Goal: Task Accomplishment & Management: Complete application form

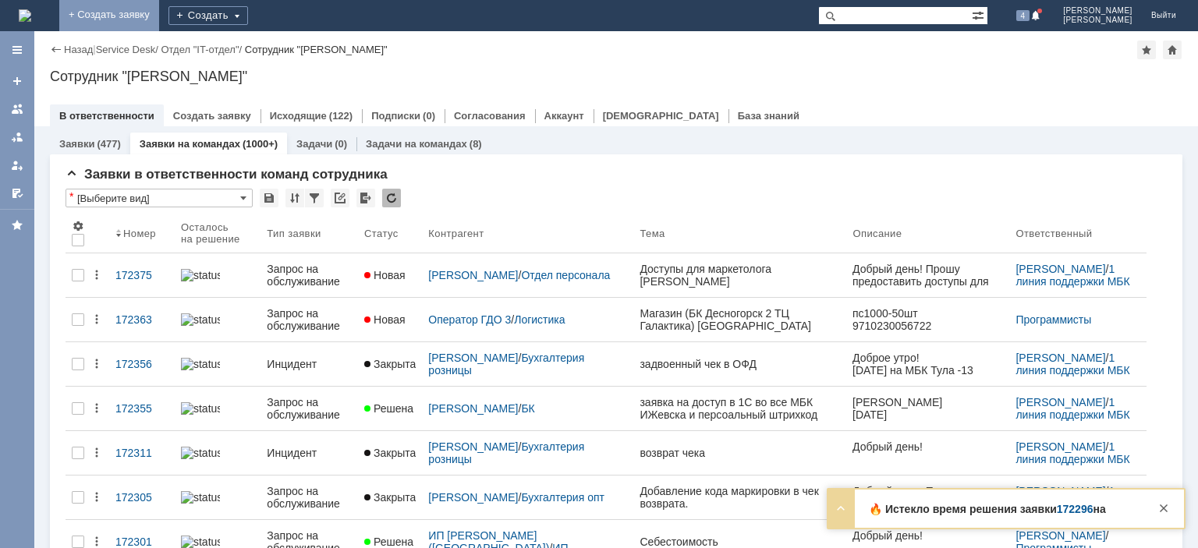
click at [159, 9] on link "+ Создать заявку" at bounding box center [109, 15] width 100 height 31
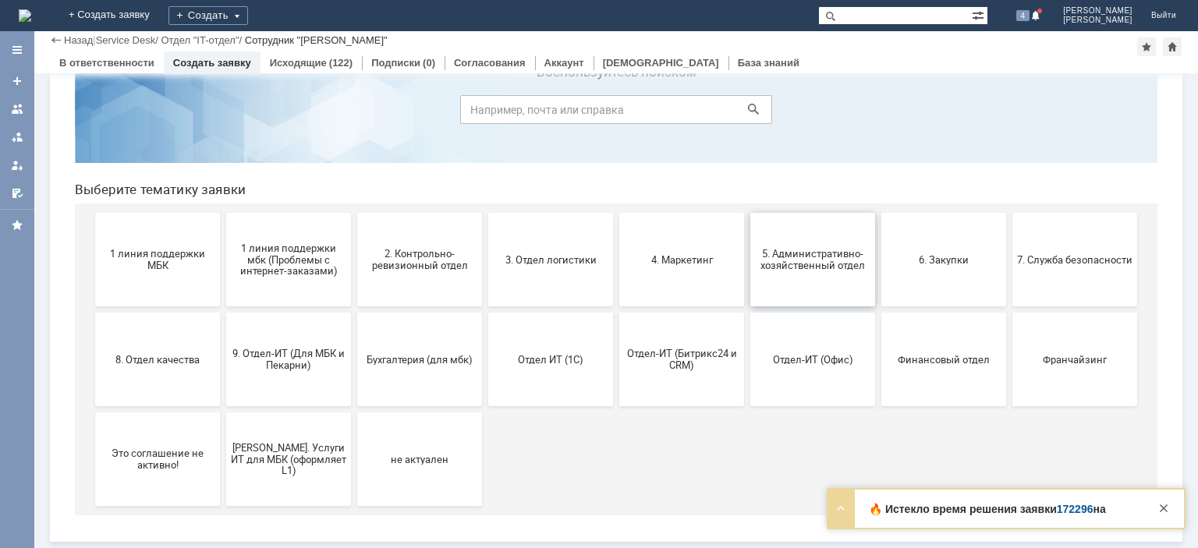
scroll to position [65, 0]
click at [1046, 367] on button "Франчайзинг" at bounding box center [1074, 360] width 125 height 94
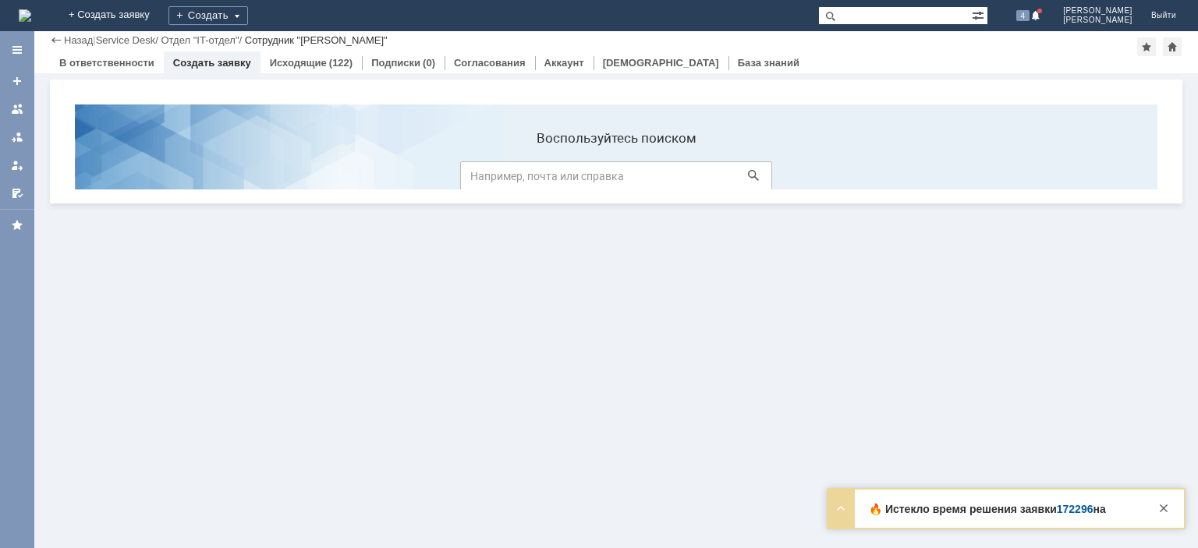
scroll to position [0, 0]
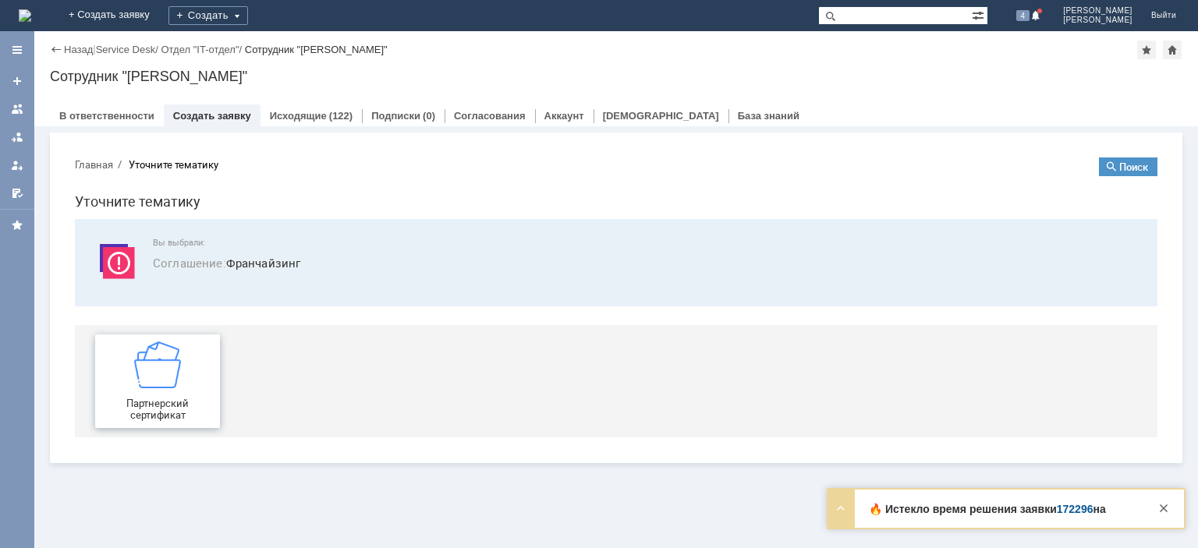
click at [189, 384] on div "Партнерский сертификат" at bounding box center [157, 381] width 115 height 80
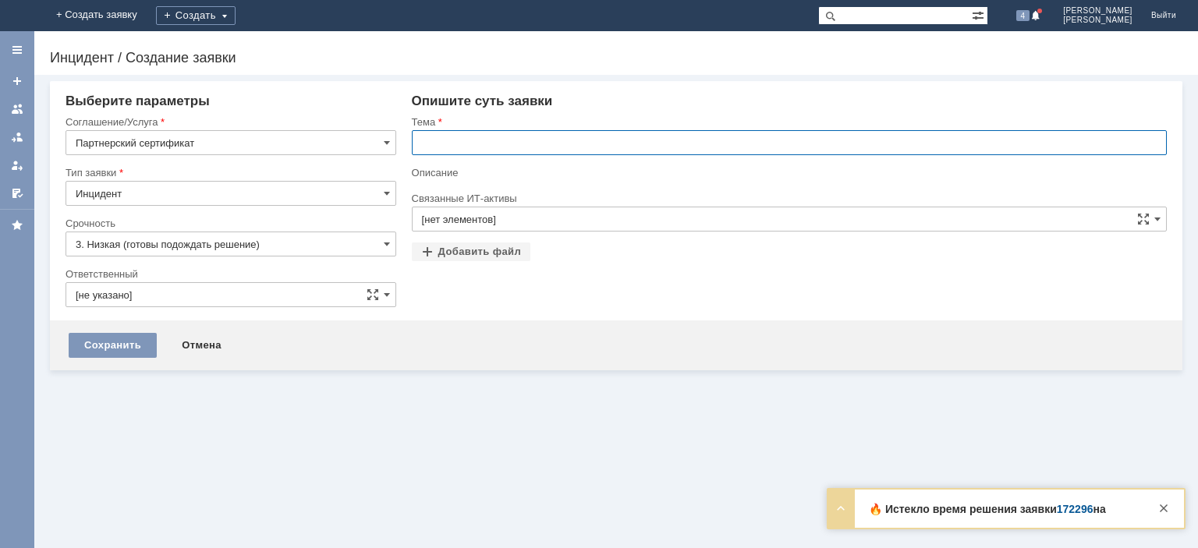
click at [560, 150] on input "text" at bounding box center [789, 142] width 755 height 25
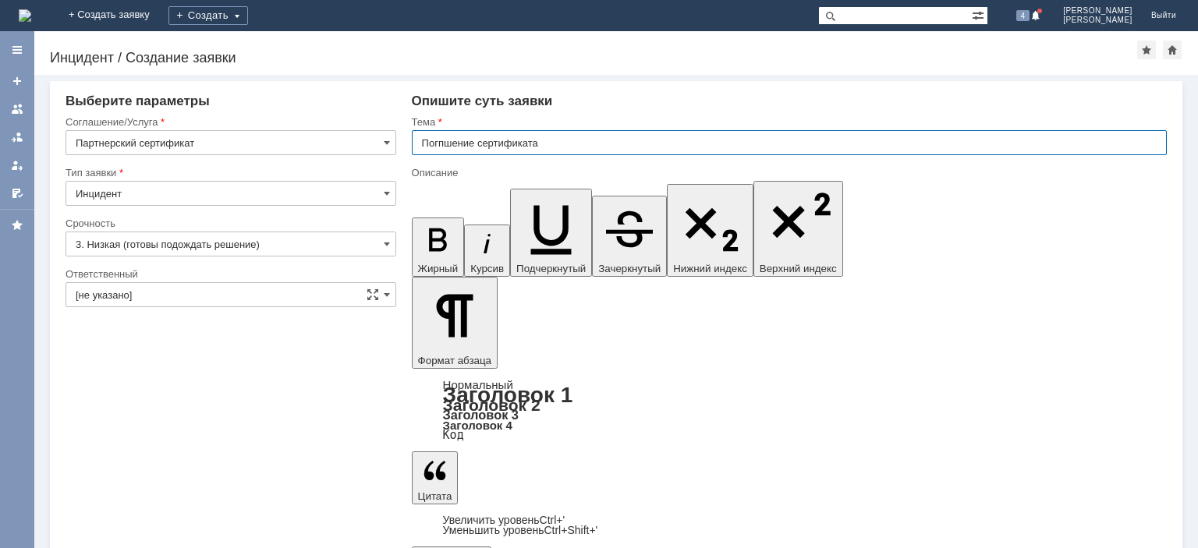
type input "Погпшение сертификата"
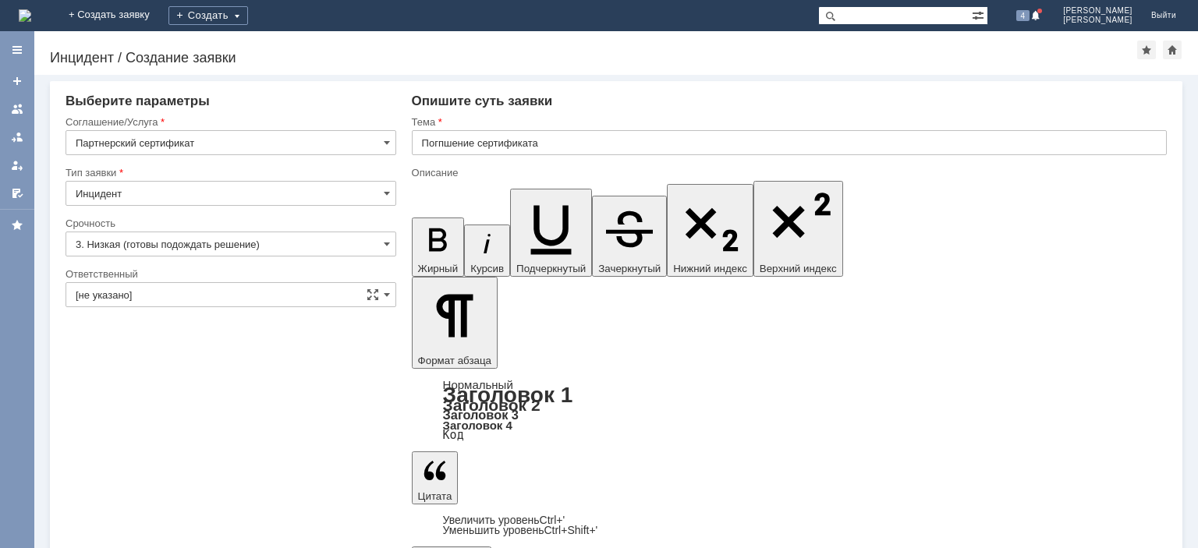
scroll to position [357, 0]
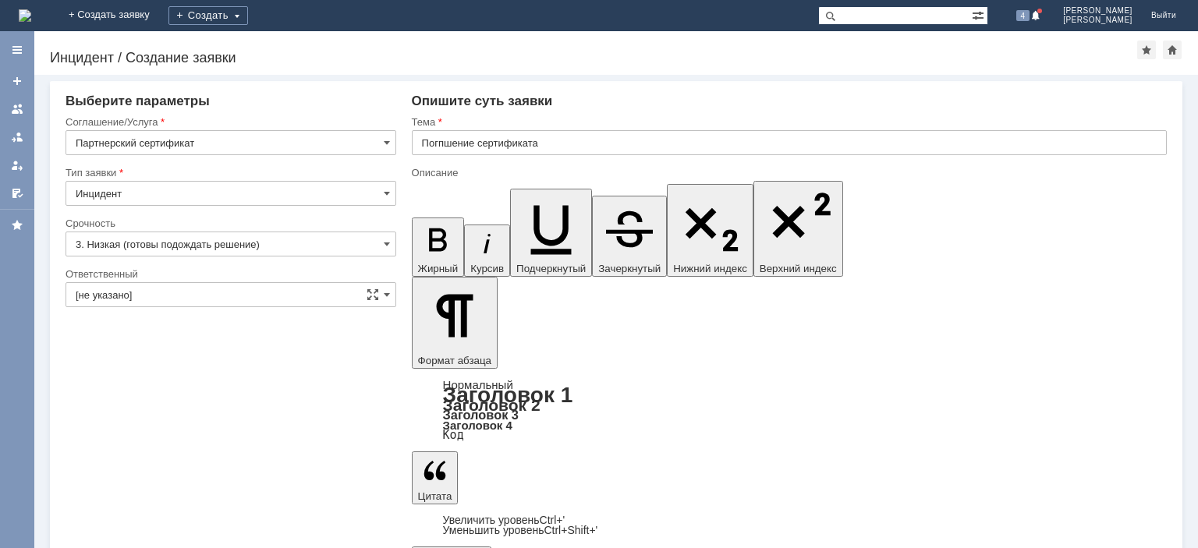
scroll to position [373, 9]
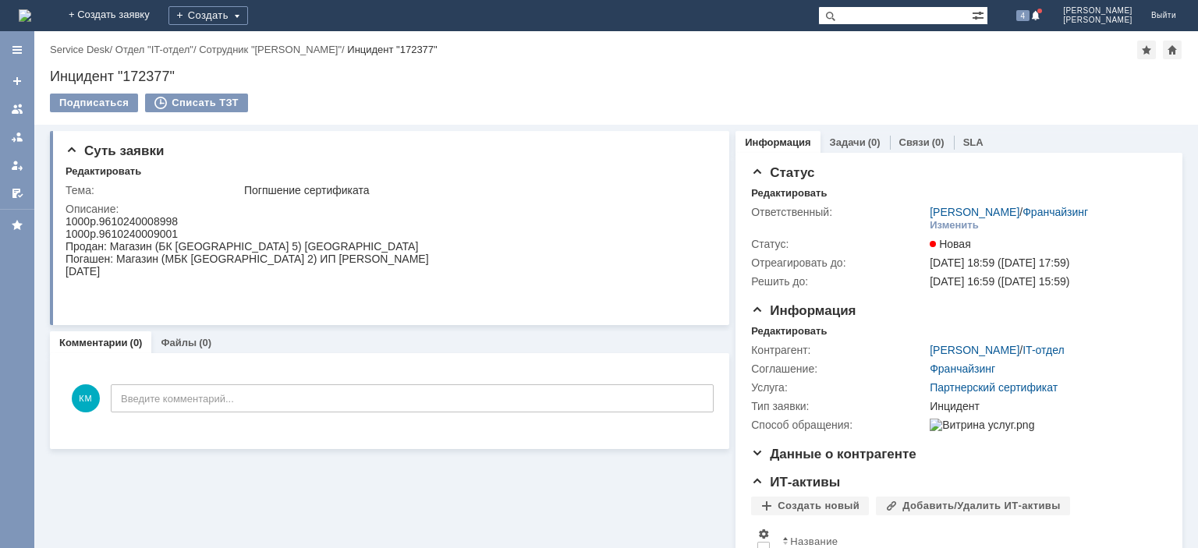
click at [887, 18] on input "text" at bounding box center [895, 15] width 154 height 19
click at [20, 113] on div at bounding box center [17, 109] width 12 height 12
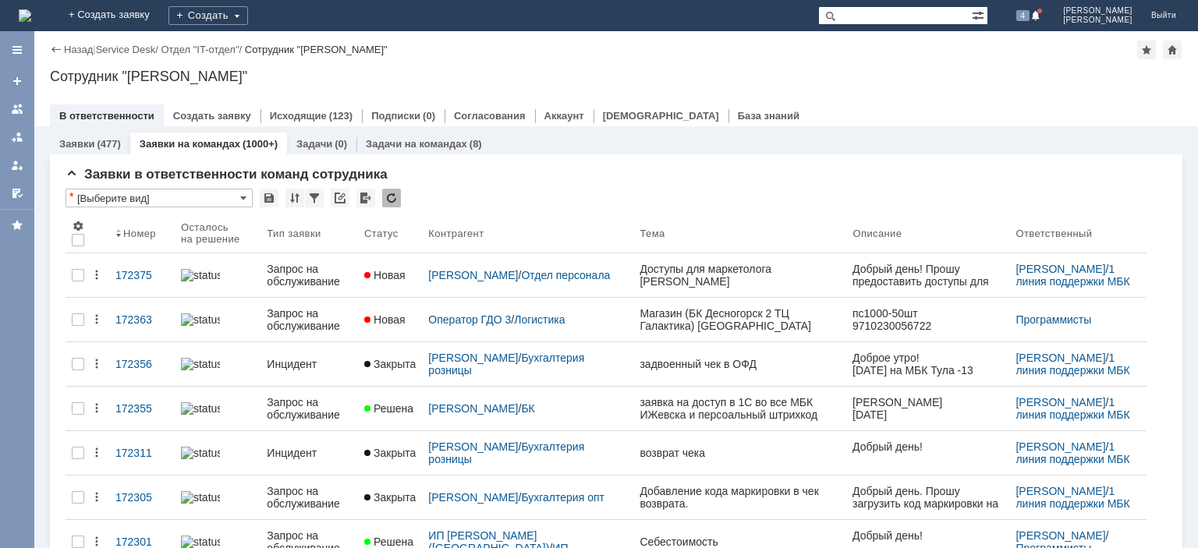
click at [893, 17] on input "text" at bounding box center [895, 15] width 154 height 19
type input "171984"
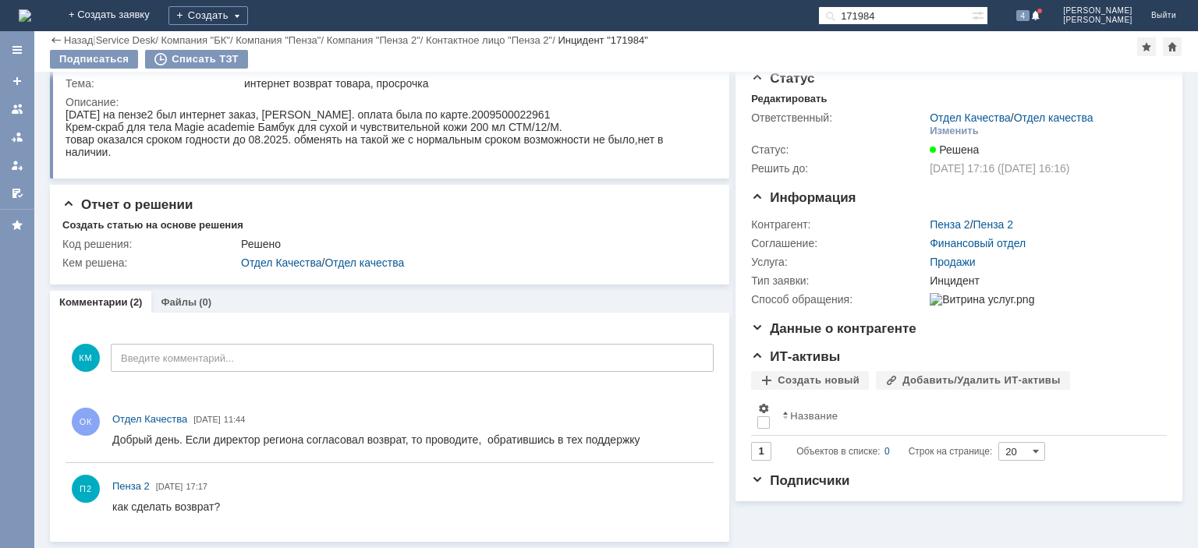
scroll to position [41, 0]
click at [492, 122] on div "Крем-скраб для тела Magie academie Бамбук для сухой и чувствительной кожи 200 м…" at bounding box center [387, 128] width 644 height 12
drag, startPoint x: 298, startPoint y: 444, endPoint x: 697, endPoint y: 844, distance: 564.5
click at [646, 448] on html "Добрый день. Если директор региона согласовал возврат, то проводите, обратившис…" at bounding box center [409, 441] width 594 height 14
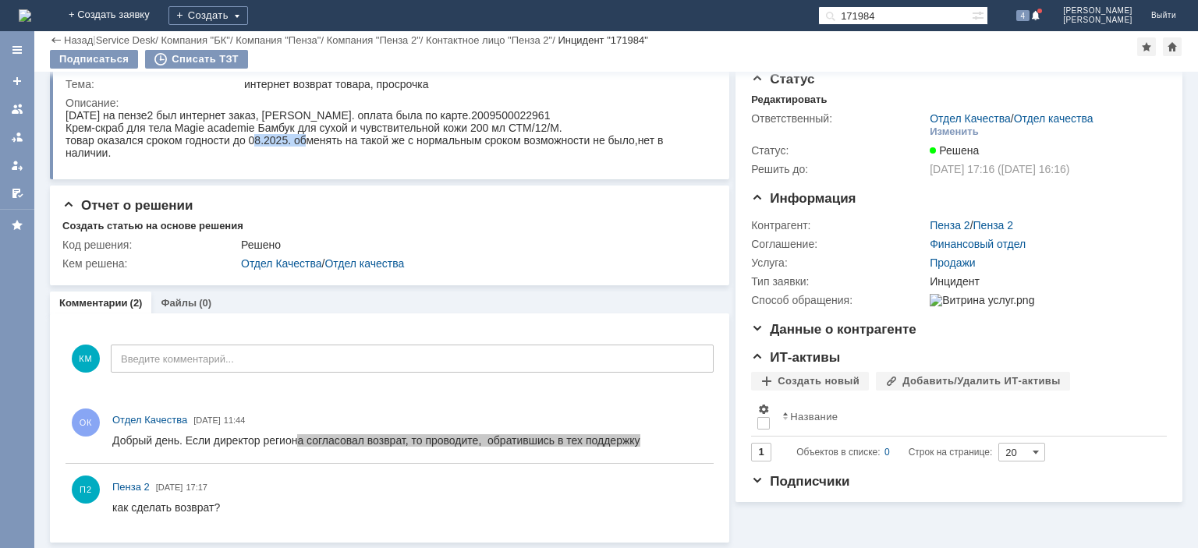
drag, startPoint x: 252, startPoint y: 139, endPoint x: 306, endPoint y: 145, distance: 54.2
click at [306, 145] on div "товар оказался сроком годности до 08.2025. обменять на такой же с нормальным ср…" at bounding box center [387, 146] width 644 height 25
